Goal: Transaction & Acquisition: Subscribe to service/newsletter

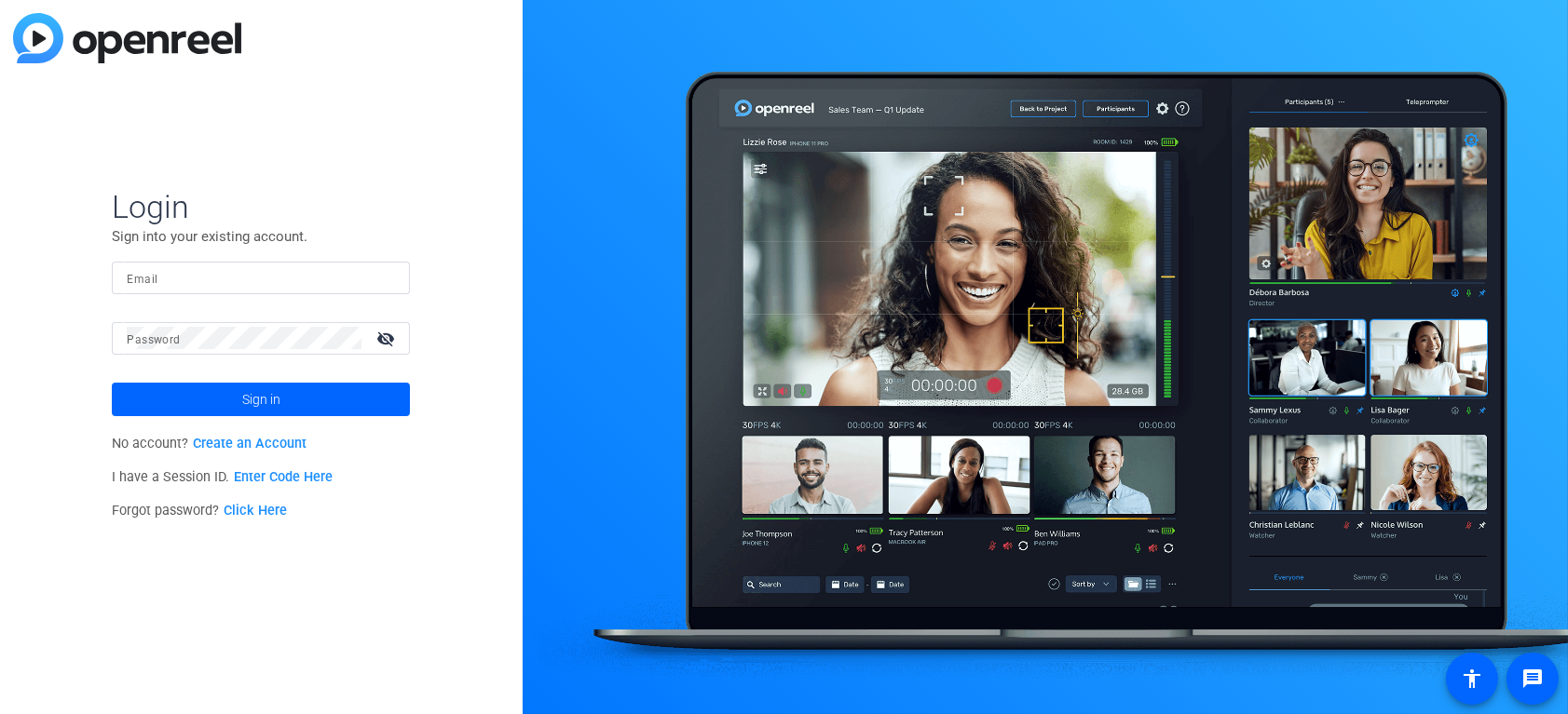
click at [60, 245] on div "Login Sign into your existing account. Email Password visibility_off Sign in No…" at bounding box center [261, 357] width 523 height 714
click at [64, 205] on div "Login Sign into your existing account. Email Password visibility_off Sign in No…" at bounding box center [261, 357] width 523 height 714
click at [99, 345] on div "Login Sign into your existing account. Email Password visibility_off Sign in No…" at bounding box center [261, 357] width 523 height 714
click at [259, 444] on link "Create an Account" at bounding box center [250, 443] width 114 height 16
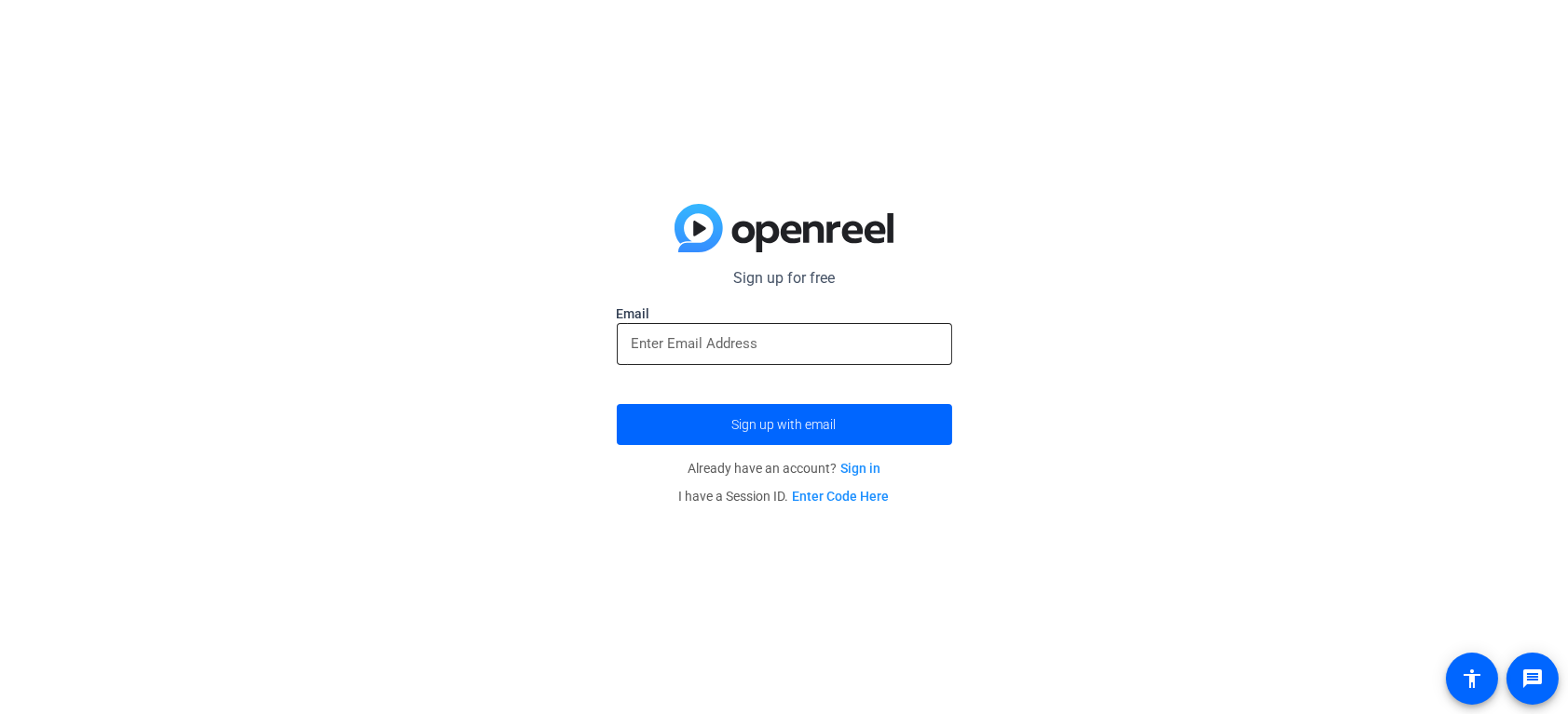
click at [652, 336] on input "email" at bounding box center [784, 344] width 305 height 23
paste input "[EMAIL_ADDRESS][DOMAIN_NAME]"
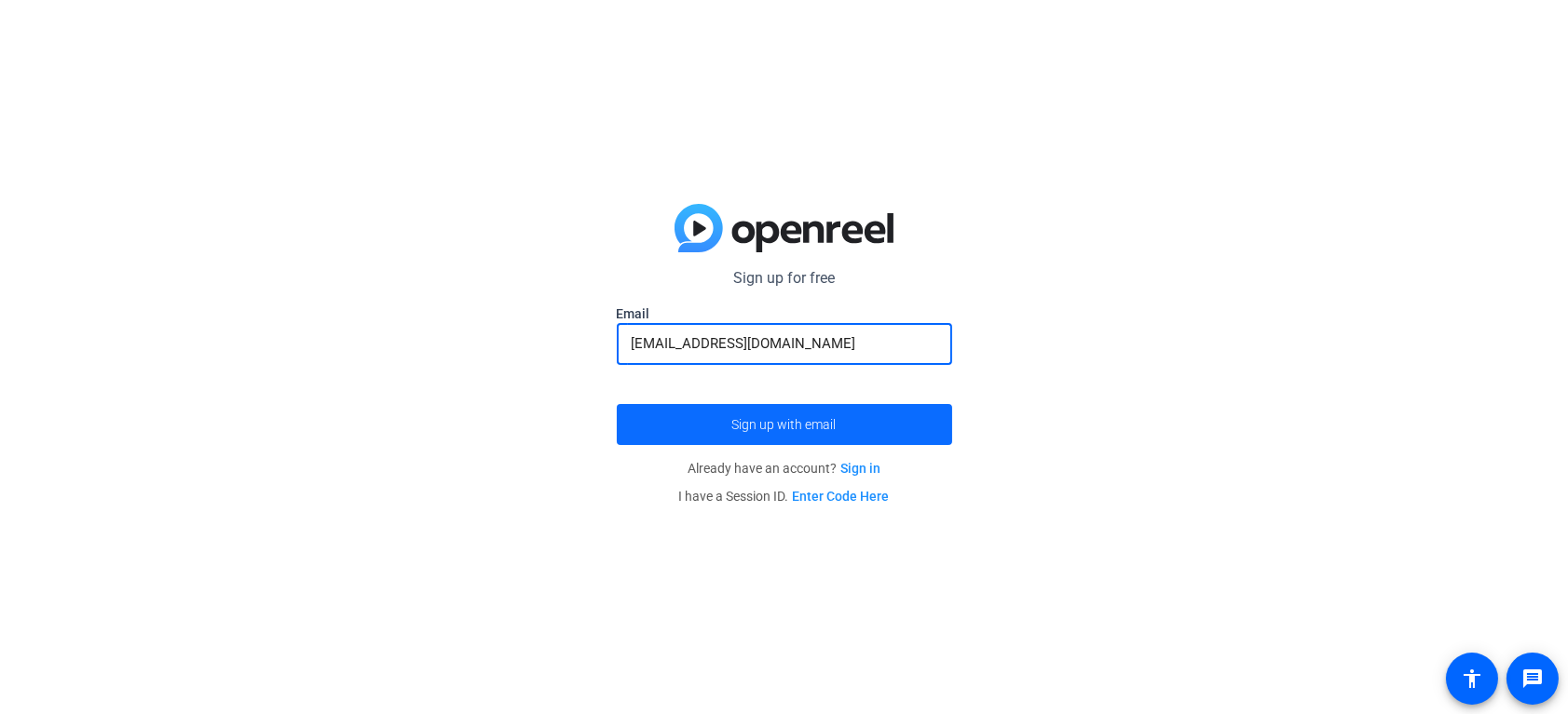
type input "[EMAIL_ADDRESS][DOMAIN_NAME]"
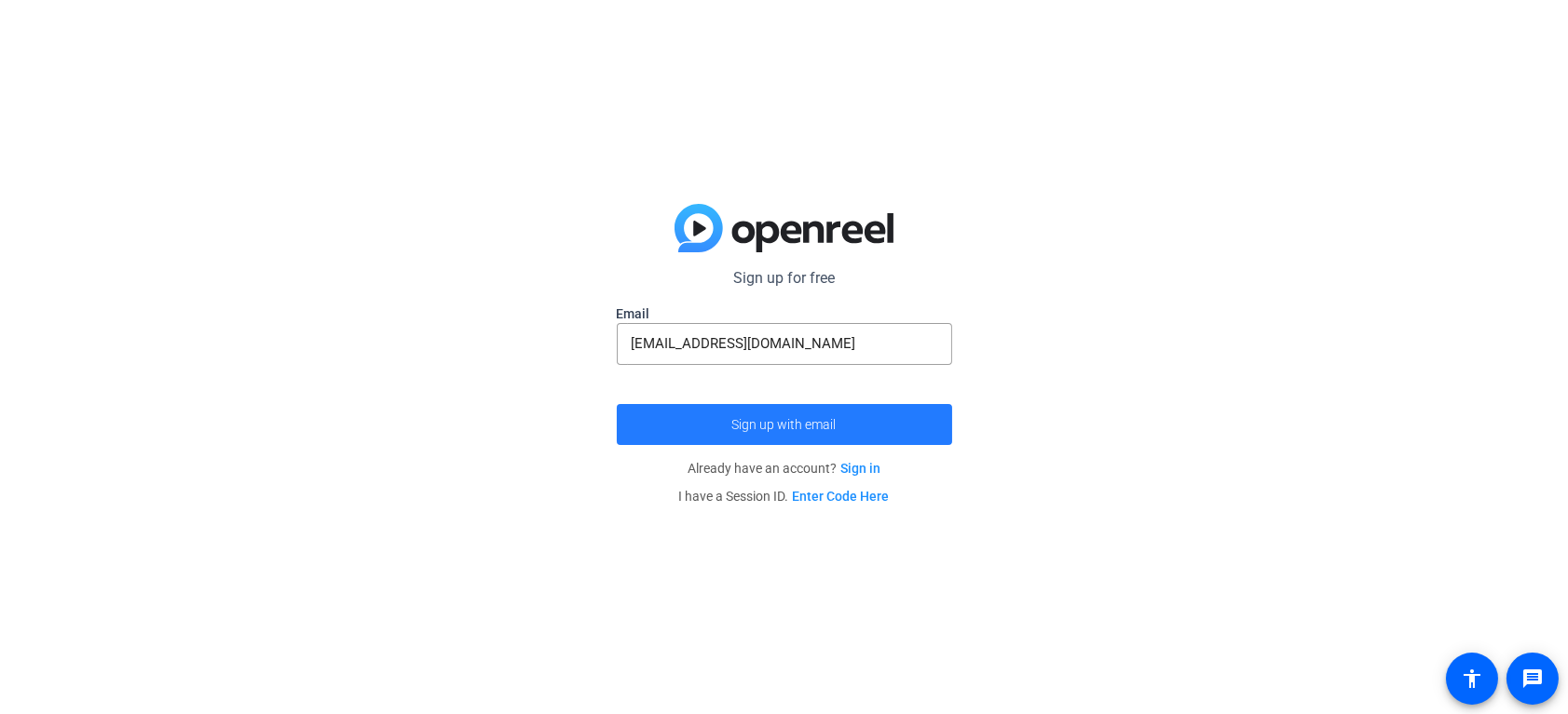
click at [802, 424] on span "Sign up with email" at bounding box center [784, 424] width 104 height 0
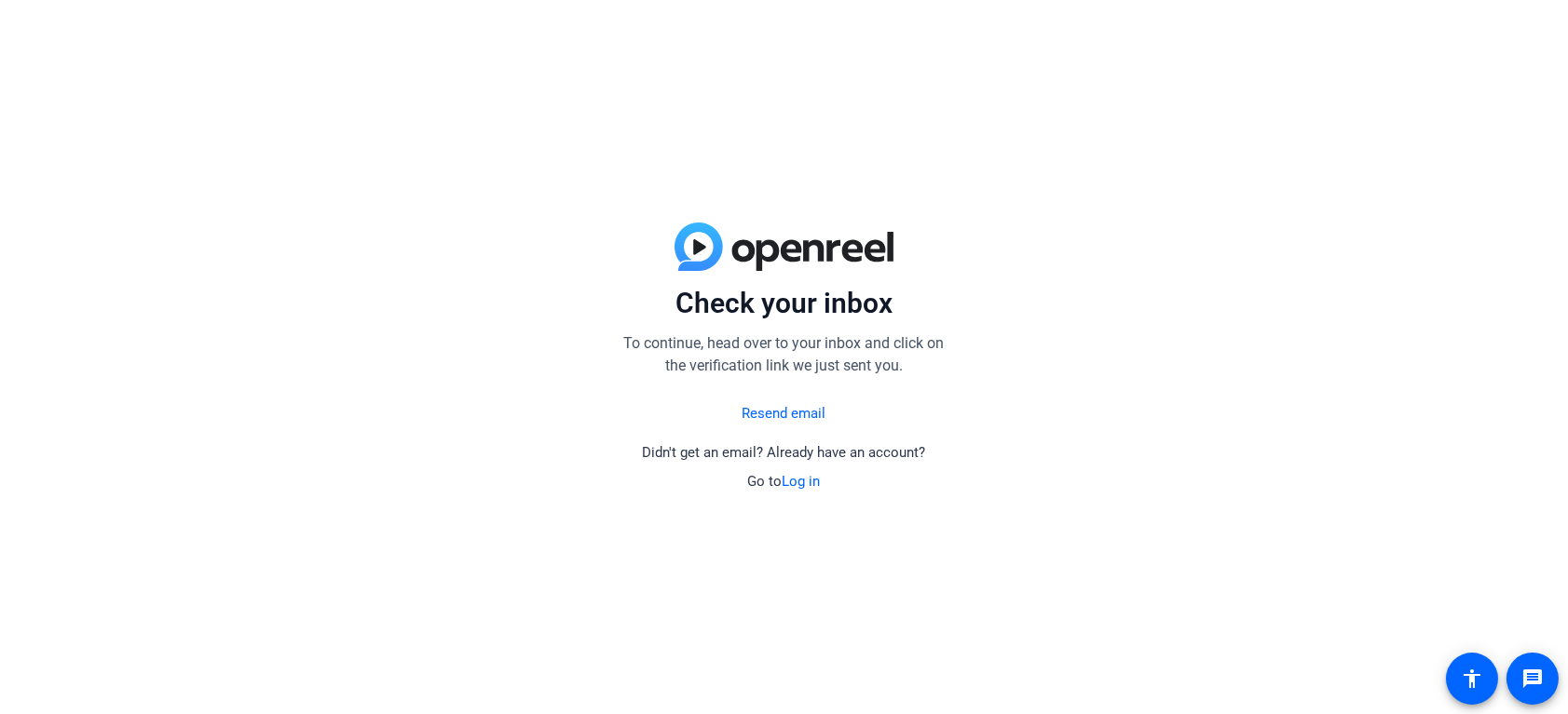
click at [110, 134] on div "Check your inbox To continue, head over to your inbox and click on the verifica…" at bounding box center [784, 357] width 1568 height 714
click at [823, 363] on p "To continue, head over to your inbox and click on the verification link we just…" at bounding box center [784, 354] width 335 height 45
click at [782, 352] on p "To continue, head over to your inbox and click on the verification link we just…" at bounding box center [784, 354] width 335 height 45
click at [778, 360] on p "To continue, head over to your inbox and click on the verification link we just…" at bounding box center [784, 354] width 335 height 45
click at [708, 360] on p "To continue, head over to your inbox and click on the verification link we just…" at bounding box center [784, 354] width 335 height 45
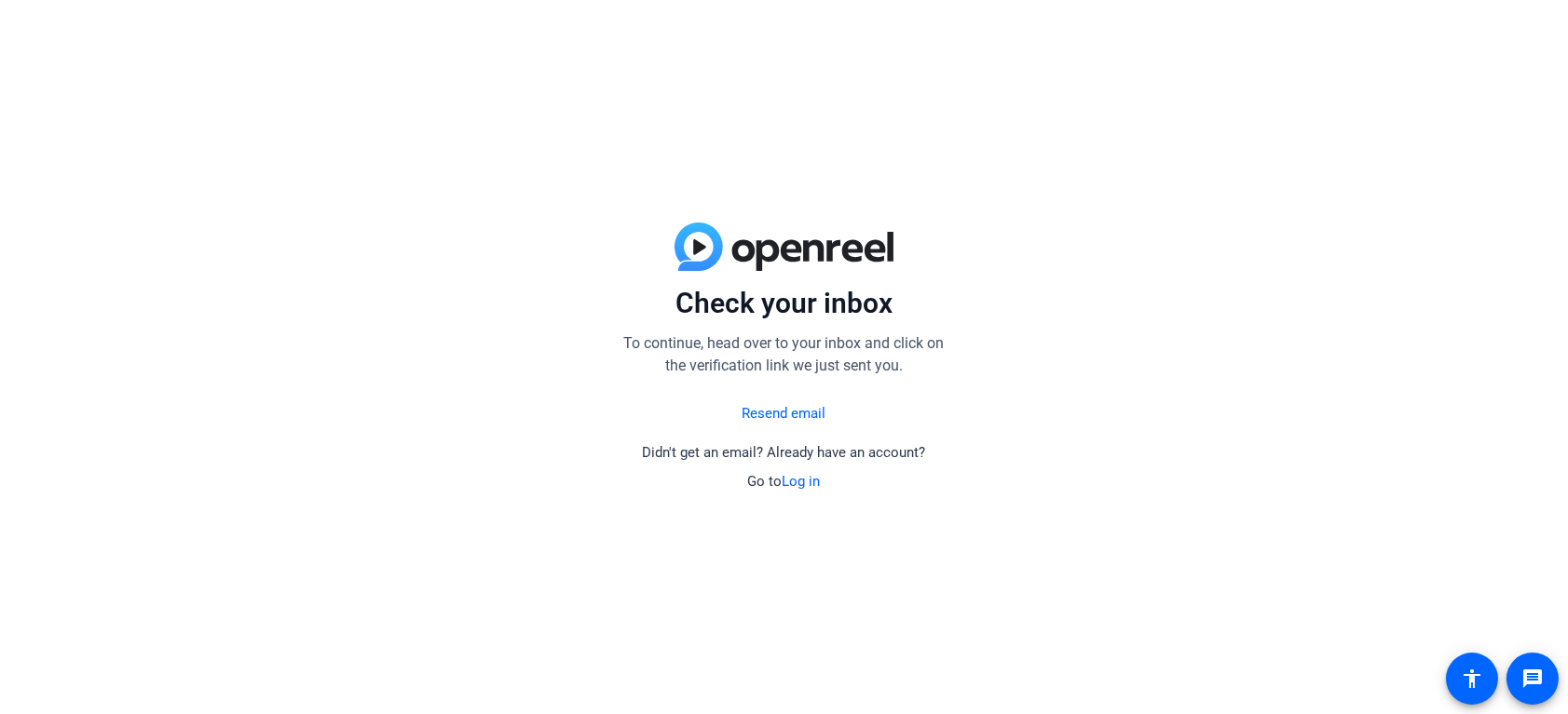
click at [776, 361] on p "To continue, head over to your inbox and click on the verification link we just…" at bounding box center [784, 354] width 335 height 45
click at [870, 363] on p "To continue, head over to your inbox and click on the verification link we just…" at bounding box center [784, 354] width 335 height 45
click at [92, 197] on div "Check your inbox To continue, head over to your inbox and click on the verifica…" at bounding box center [784, 357] width 1568 height 714
click at [78, 152] on div "Check your inbox To continue, head over to your inbox and click on the verifica…" at bounding box center [784, 357] width 1568 height 714
click at [819, 412] on link "Resend email" at bounding box center [784, 414] width 83 height 22
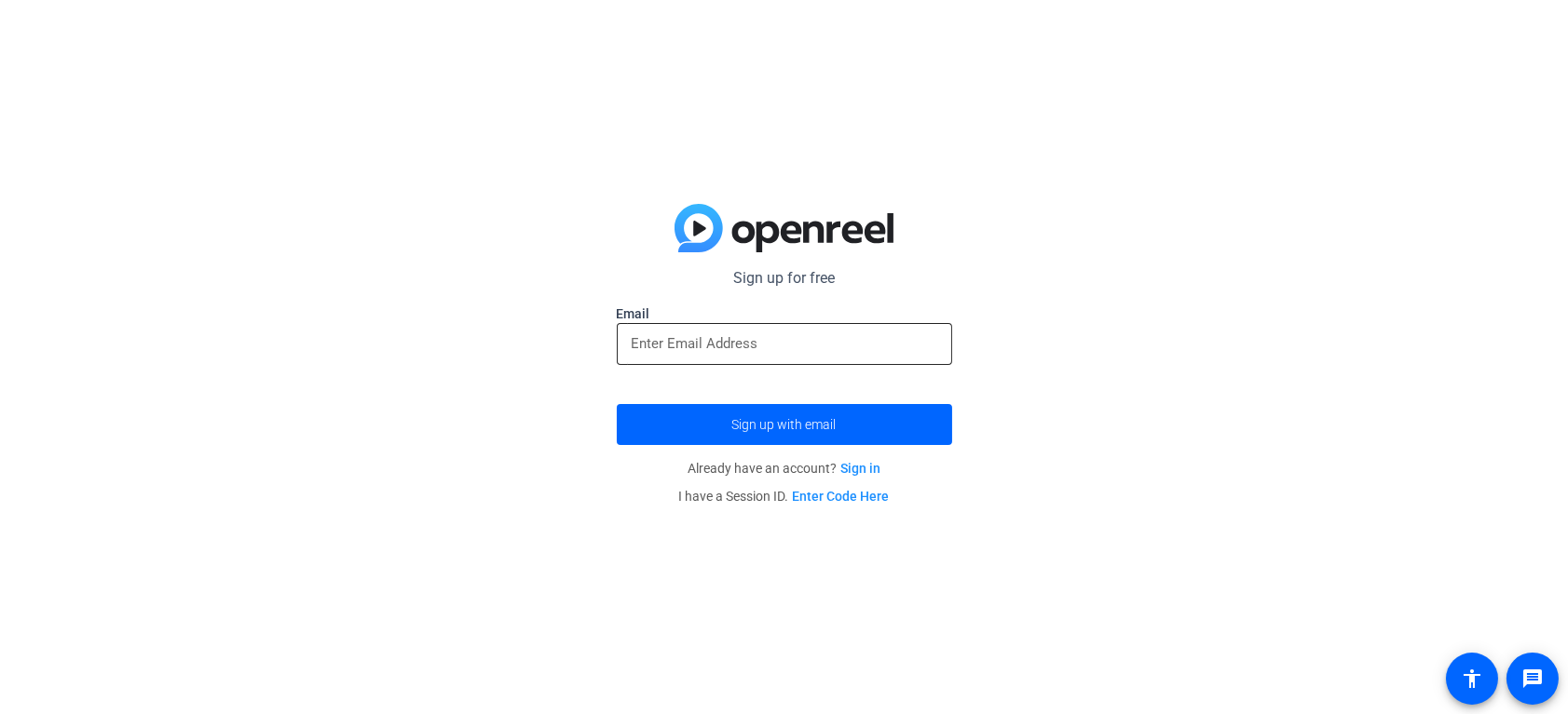
click at [794, 345] on input "email" at bounding box center [784, 344] width 305 height 23
click at [703, 289] on p "Sign up for free" at bounding box center [784, 278] width 335 height 23
click at [711, 336] on input "email" at bounding box center [784, 344] width 305 height 23
paste input "[EMAIL_ADDRESS][DOMAIN_NAME]"
type input "[EMAIL_ADDRESS][DOMAIN_NAME]"
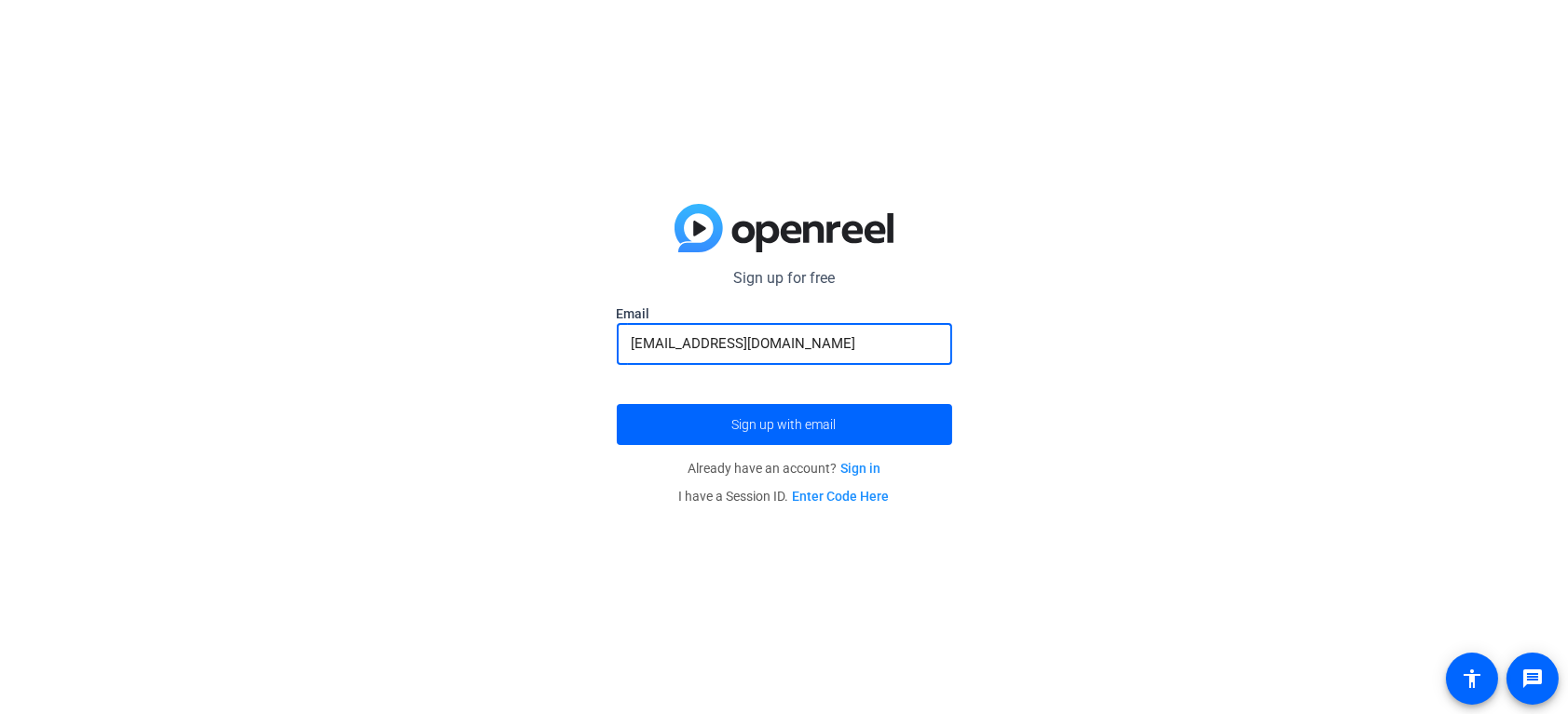
click at [563, 338] on div "Sign up for free Email [EMAIL_ADDRESS][DOMAIN_NAME] Sign up with email Already …" at bounding box center [784, 357] width 1568 height 714
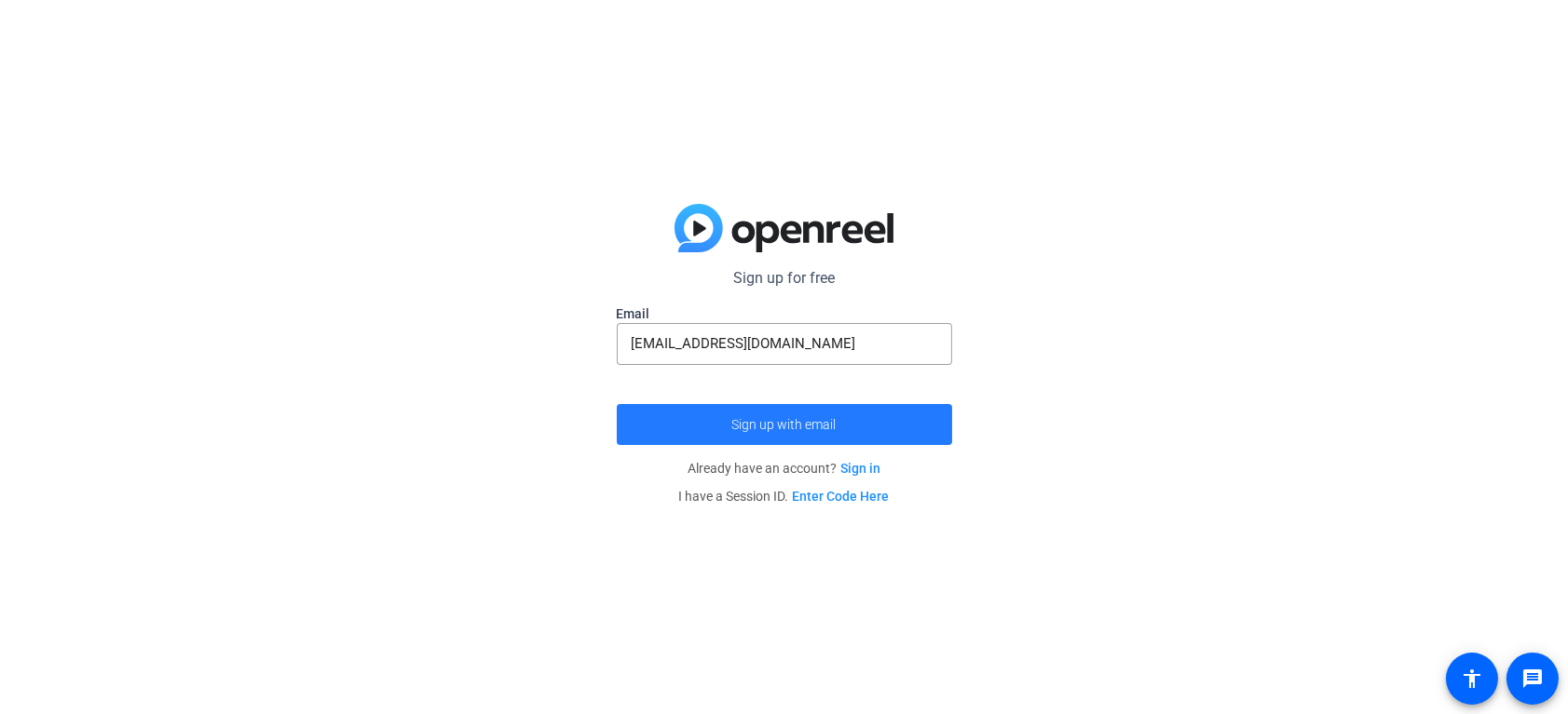
click at [784, 424] on span "Sign up with email" at bounding box center [784, 424] width 104 height 0
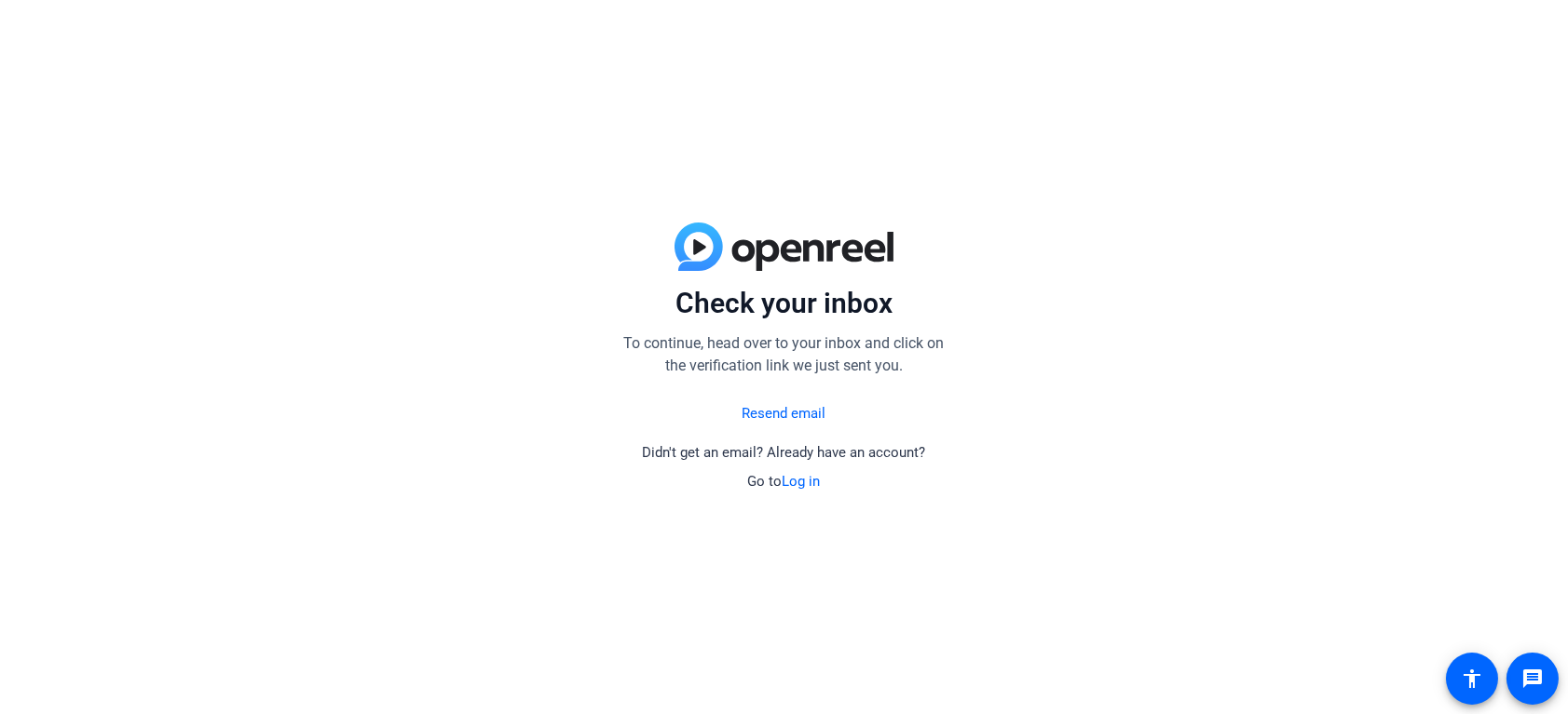
click at [102, 292] on div "Check your inbox To continue, head over to your inbox and click on the verifica…" at bounding box center [784, 357] width 1568 height 714
click at [806, 484] on link "Log in" at bounding box center [802, 481] width 38 height 17
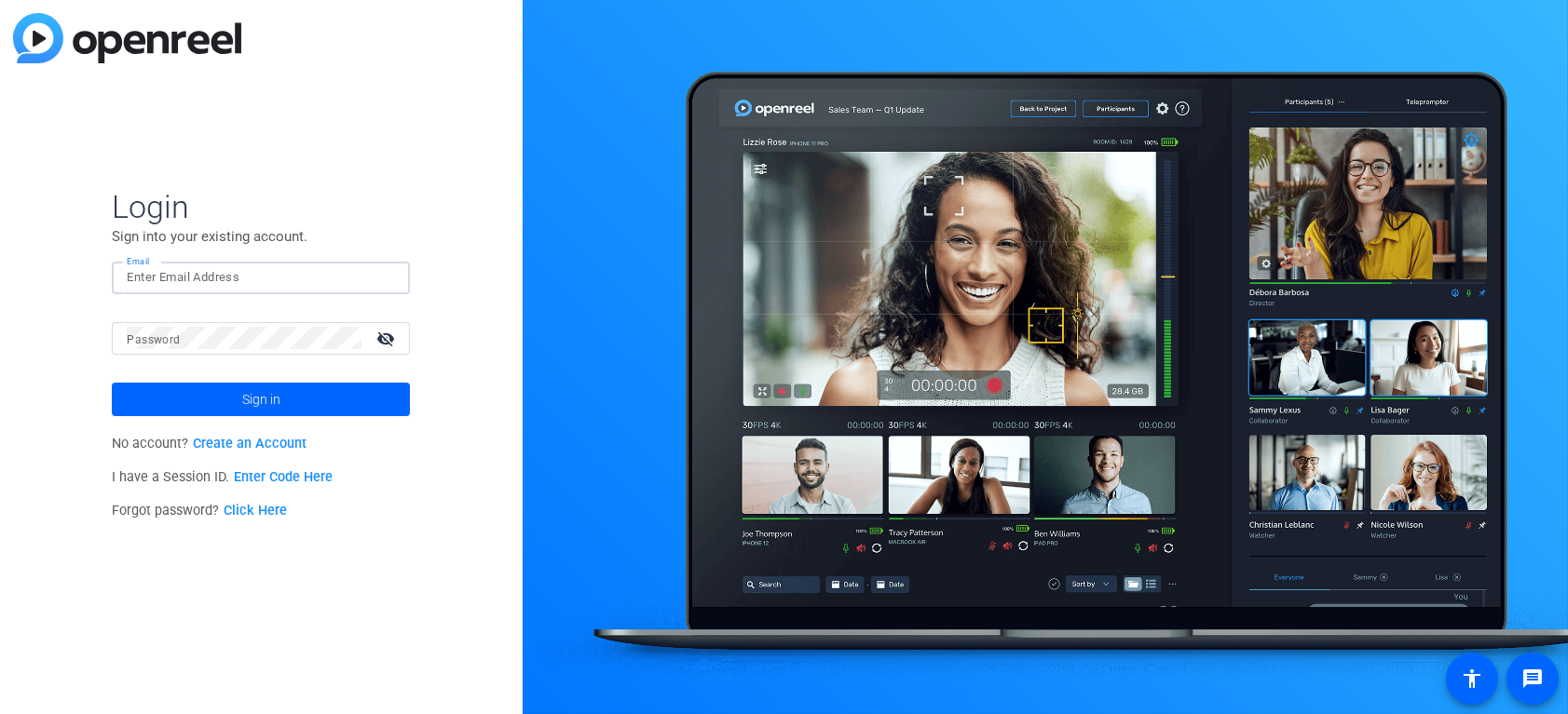
click at [208, 272] on input "Email" at bounding box center [261, 277] width 268 height 23
paste input "[EMAIL_ADDRESS][DOMAIN_NAME]"
type input "[EMAIL_ADDRESS][DOMAIN_NAME]"
click at [68, 301] on div "Login Sign into your existing account. Email [EMAIL_ADDRESS][DOMAIN_NAME] Passw…" at bounding box center [261, 357] width 523 height 714
click at [419, 316] on div "Login Sign into your existing account. Email [EMAIL_ADDRESS][DOMAIN_NAME] Passw…" at bounding box center [261, 357] width 523 height 714
